Goal: Find specific page/section: Find specific page/section

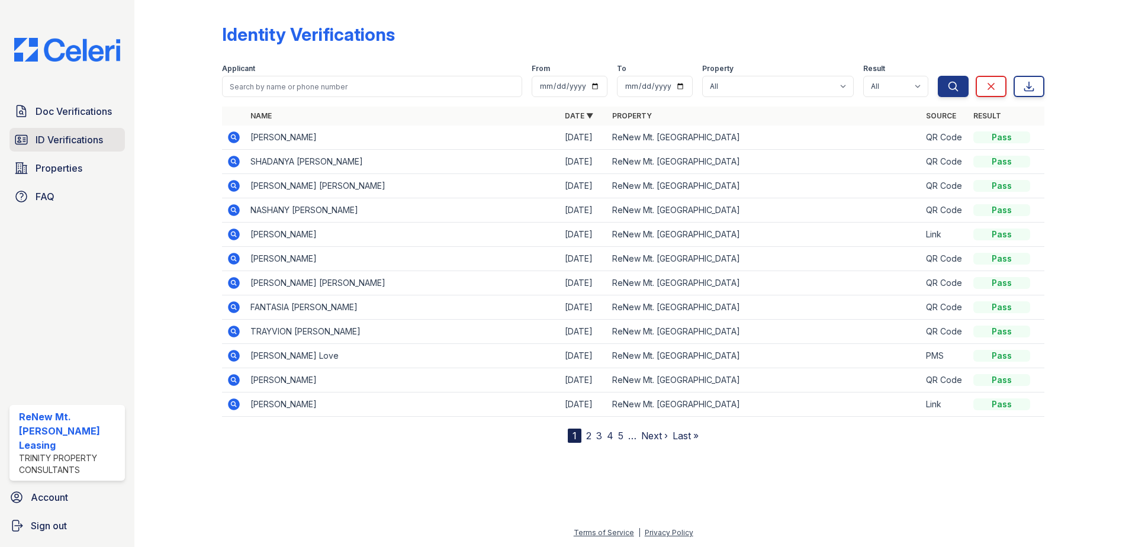
click at [91, 142] on span "ID Verifications" at bounding box center [70, 140] width 68 height 14
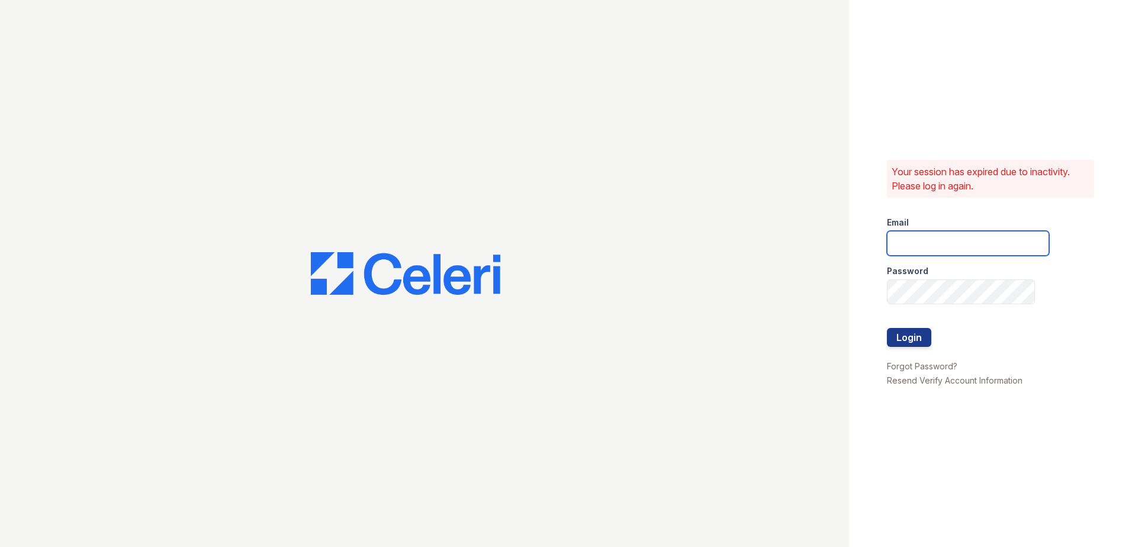
type input "renewmtvernon@trinity-pm.com"
click at [914, 336] on button "Login" at bounding box center [909, 337] width 44 height 19
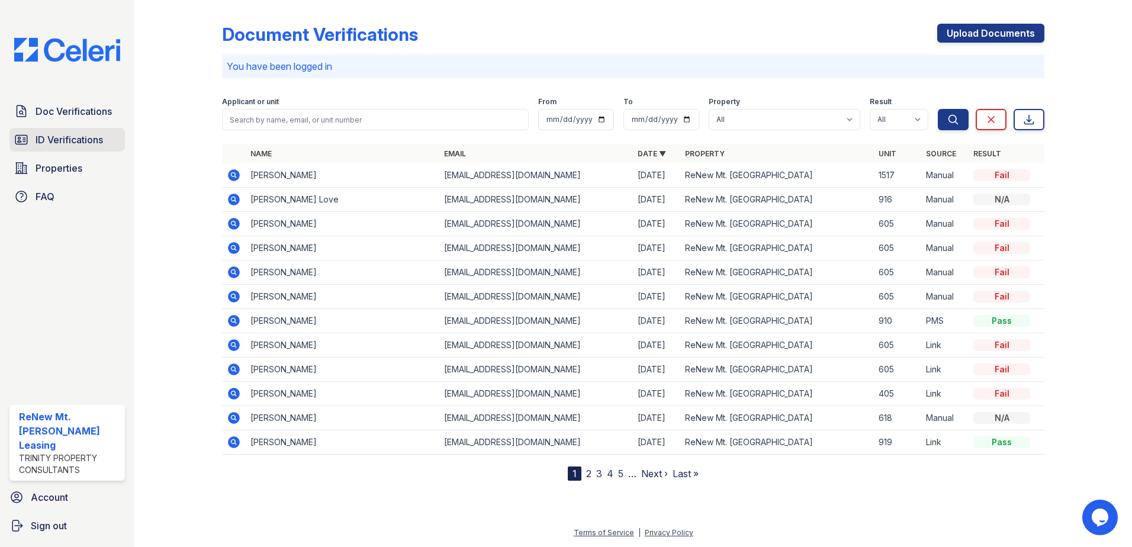
click at [57, 139] on span "ID Verifications" at bounding box center [70, 140] width 68 height 14
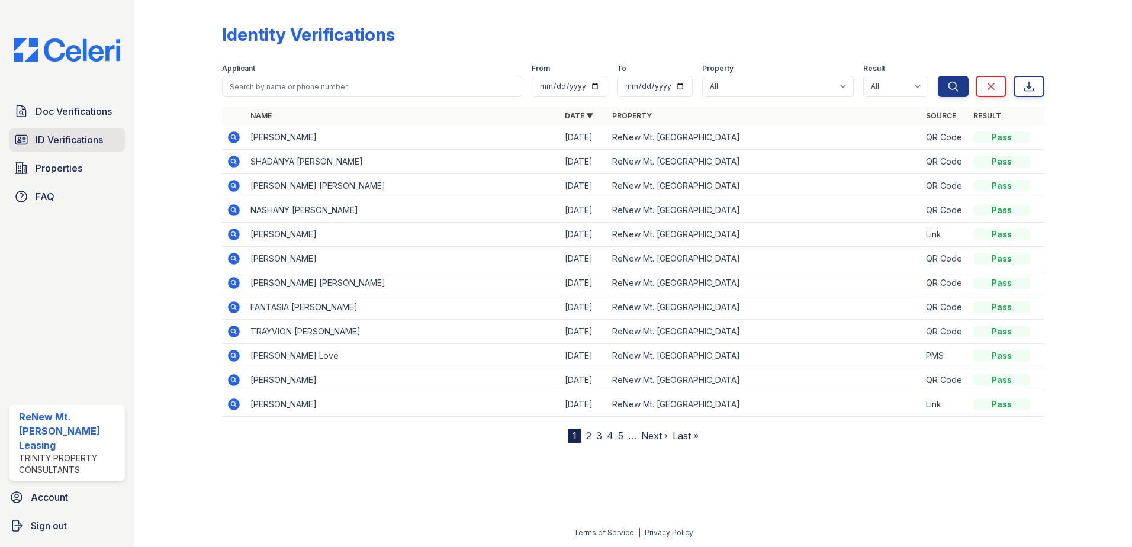
click at [57, 136] on span "ID Verifications" at bounding box center [70, 140] width 68 height 14
